Goal: Obtain resource: Download file/media

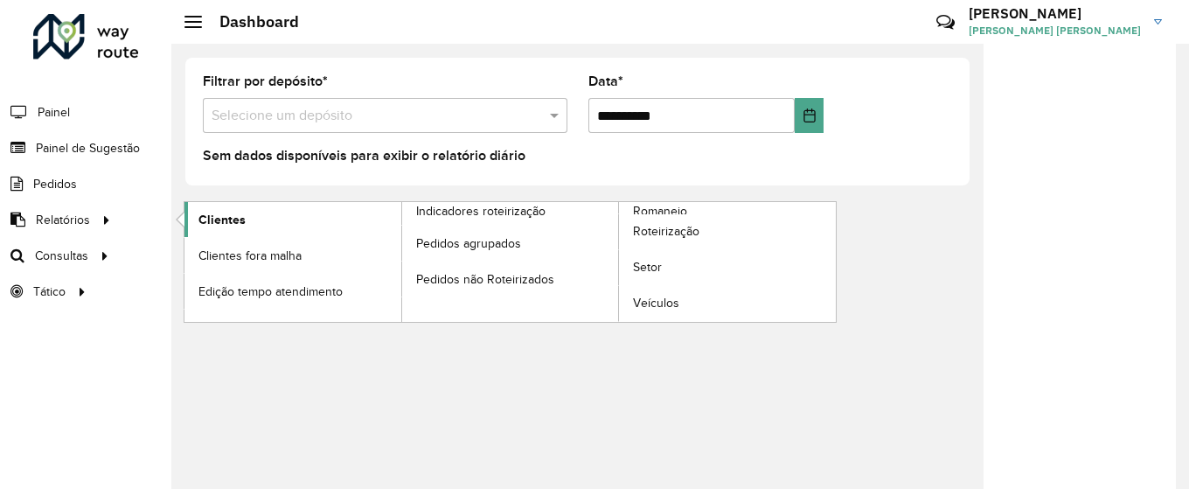
drag, startPoint x: 0, startPoint y: 0, endPoint x: 210, endPoint y: 223, distance: 306.2
click at [210, 223] on span "Clientes" at bounding box center [222, 220] width 47 height 18
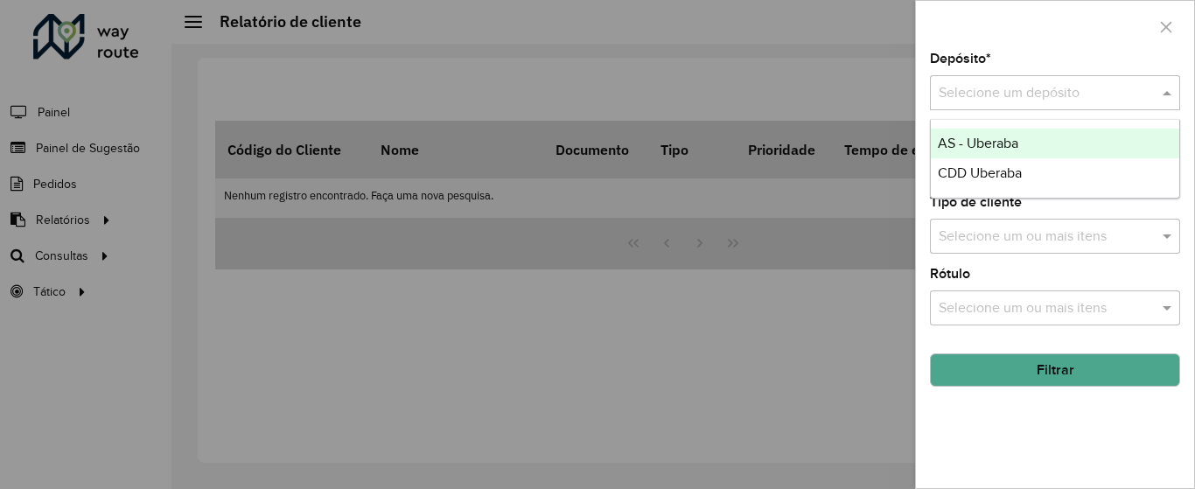
click at [1034, 87] on input "text" at bounding box center [1037, 93] width 198 height 21
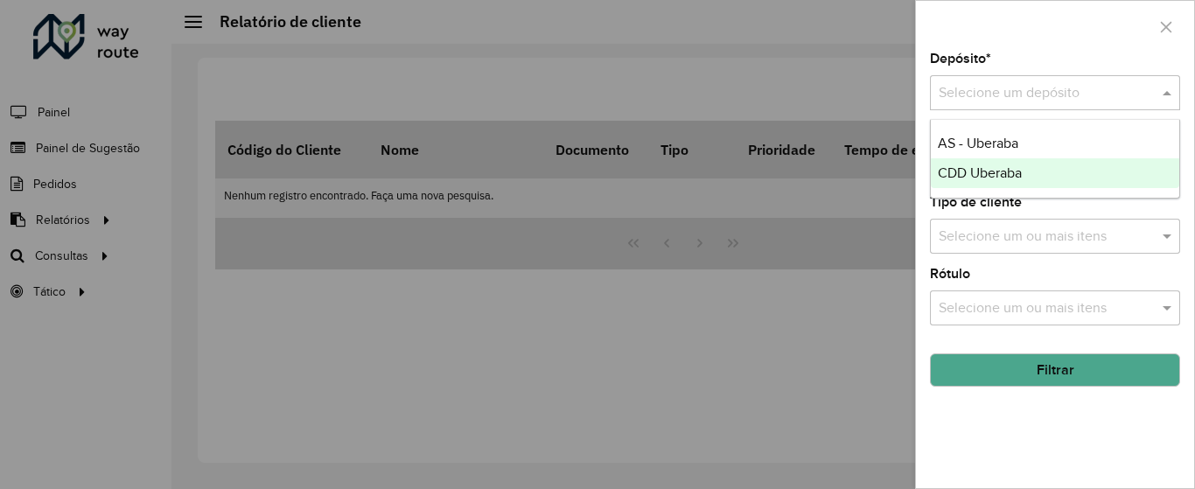
click at [1004, 166] on span "CDD Uberaba" at bounding box center [979, 172] width 84 height 15
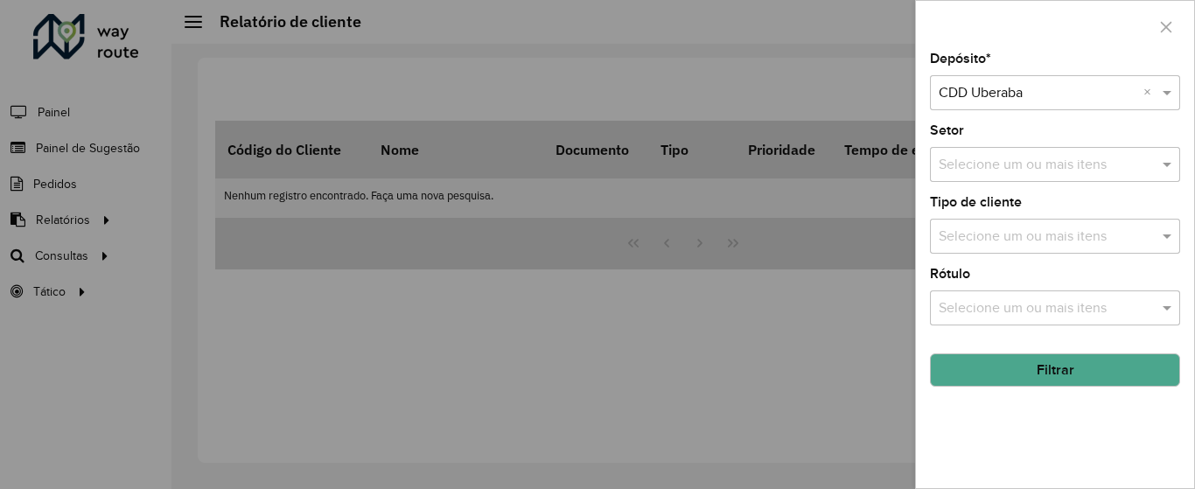
click at [989, 364] on button "Filtrar" at bounding box center [1055, 369] width 250 height 33
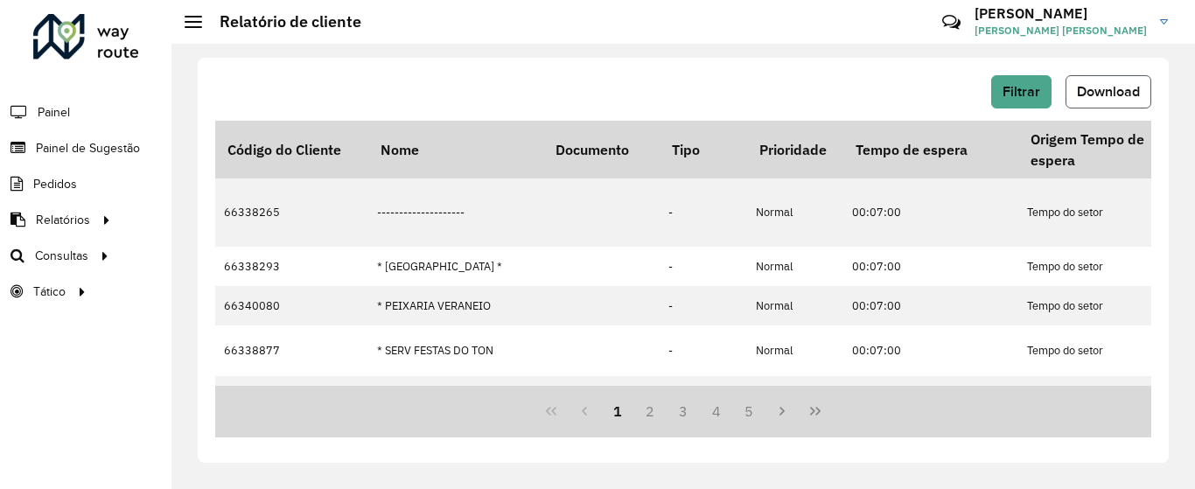
click at [1106, 85] on span "Download" at bounding box center [1108, 91] width 63 height 15
